Goal: Check status: Check status

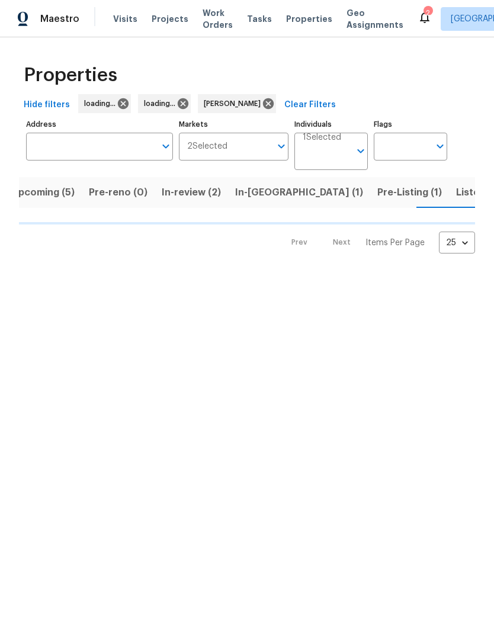
scroll to position [0, 15]
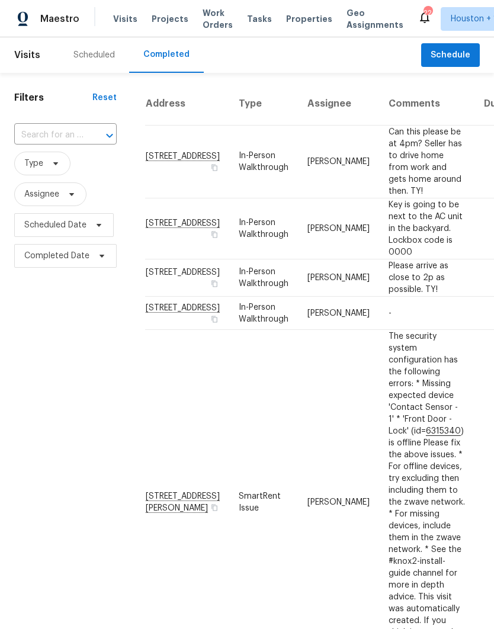
click at [85, 58] on div "Scheduled" at bounding box center [93, 55] width 41 height 12
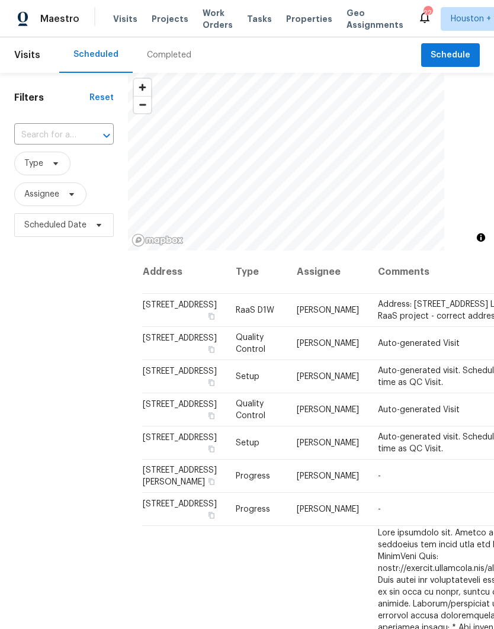
click at [21, 142] on input "text" at bounding box center [47, 135] width 66 height 18
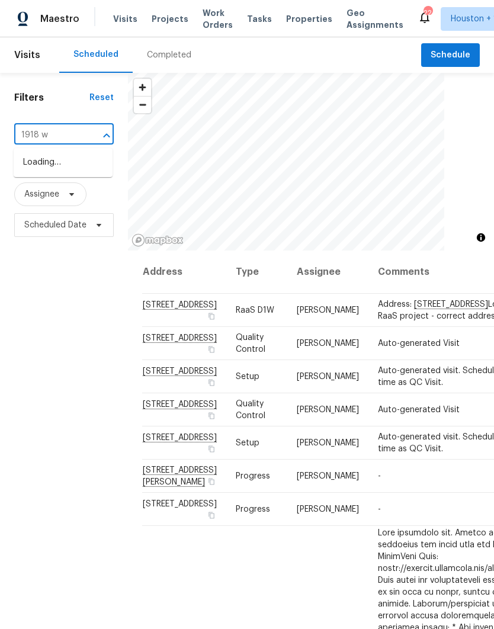
type input "1918 w"
click at [41, 170] on li "[STREET_ADDRESS]" at bounding box center [63, 163] width 99 height 20
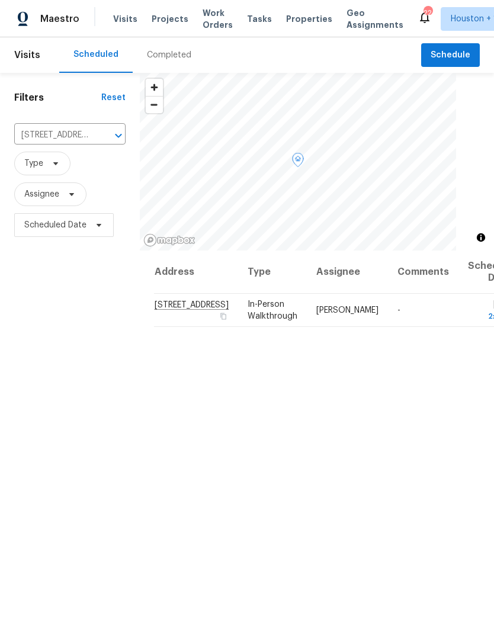
click at [0, 0] on icon at bounding box center [0, 0] width 0 height 0
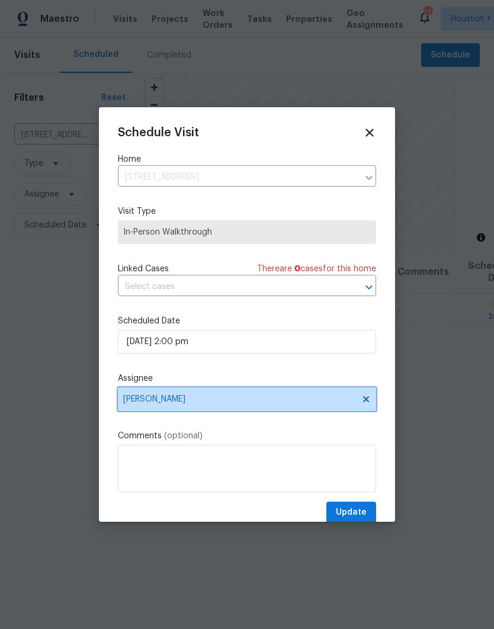
click at [327, 399] on span "[PERSON_NAME]" at bounding box center [239, 399] width 232 height 9
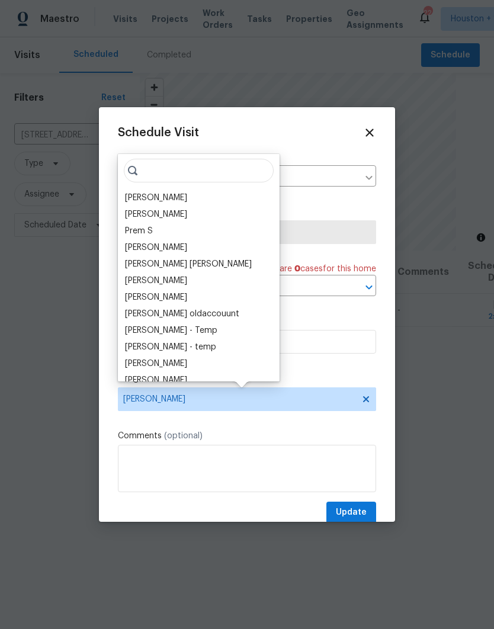
click at [440, 345] on div at bounding box center [247, 314] width 494 height 629
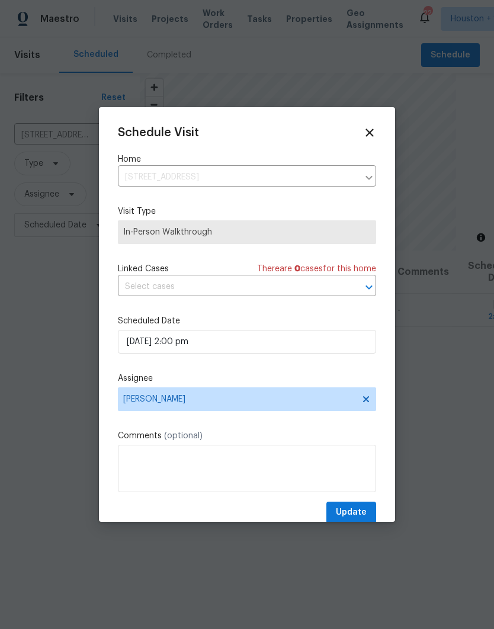
click at [370, 136] on icon at bounding box center [369, 132] width 13 height 13
